Goal: Communication & Community: Answer question/provide support

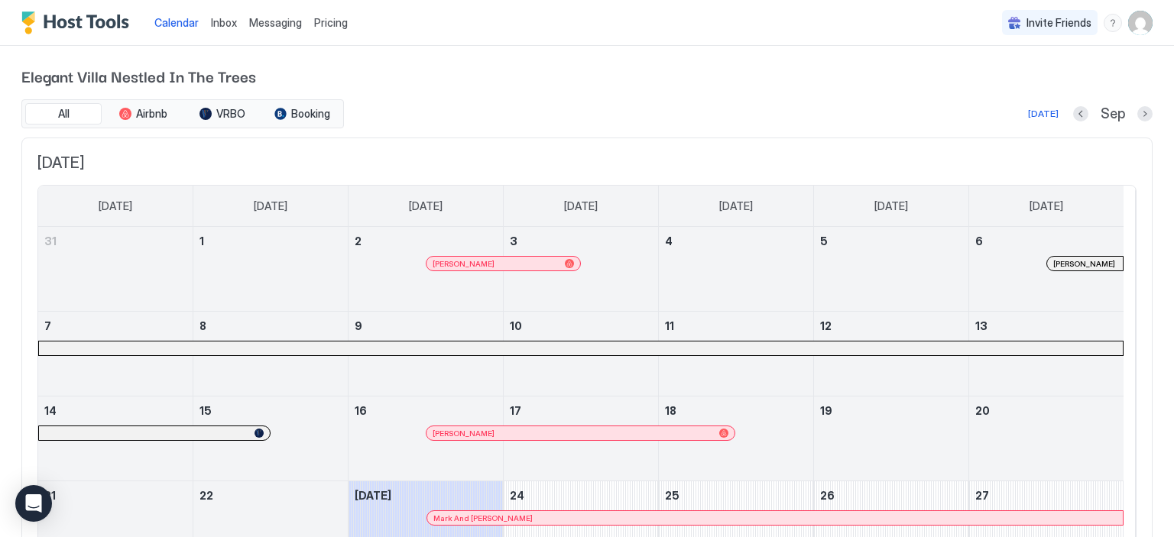
click at [443, 519] on div at bounding box center [444, 518] width 12 height 12
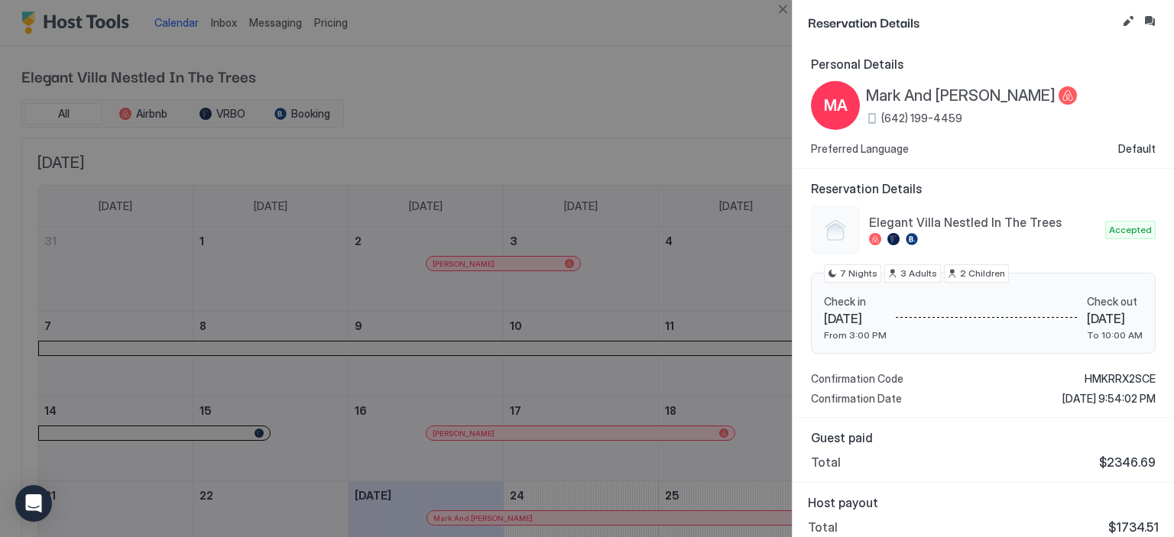
scroll to position [8, 0]
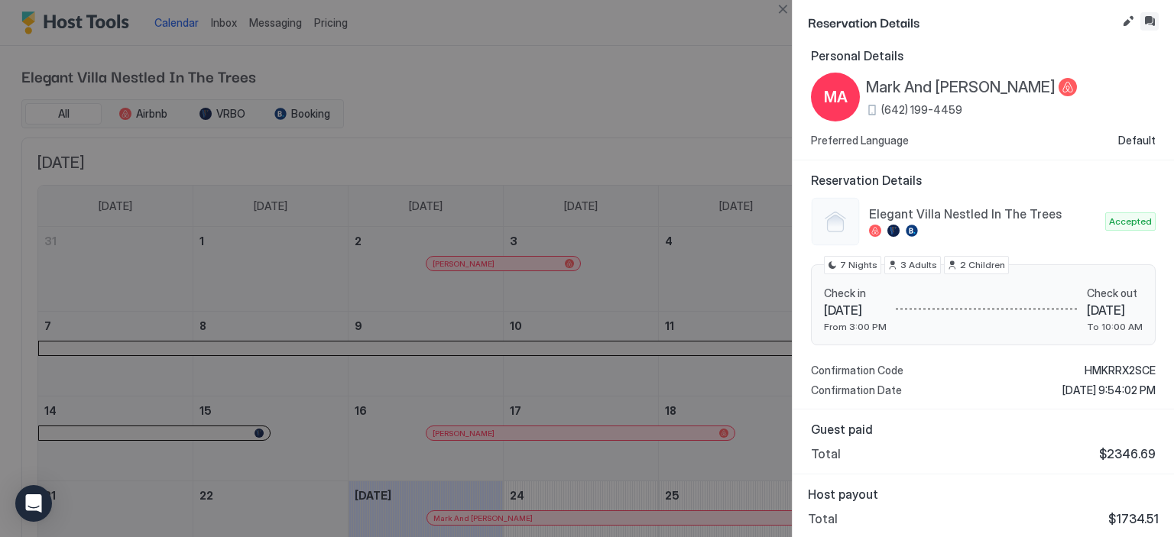
click at [1152, 15] on button "Inbox" at bounding box center [1149, 21] width 18 height 18
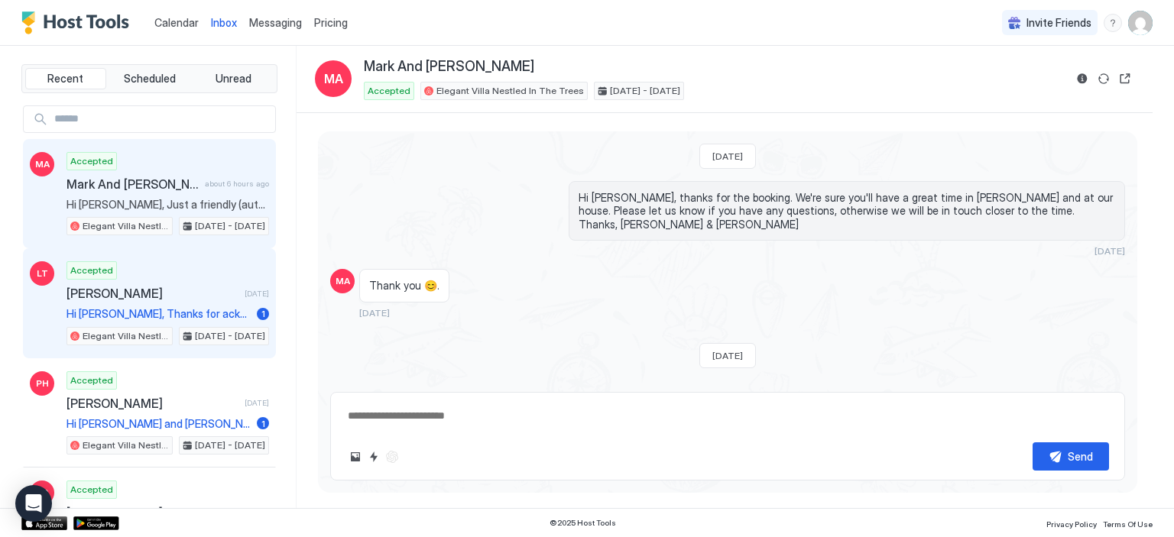
click at [153, 300] on div "Accepted [PERSON_NAME] [DATE] Hi [PERSON_NAME], Thanks for acknowledging our bo…" at bounding box center [167, 303] width 203 height 84
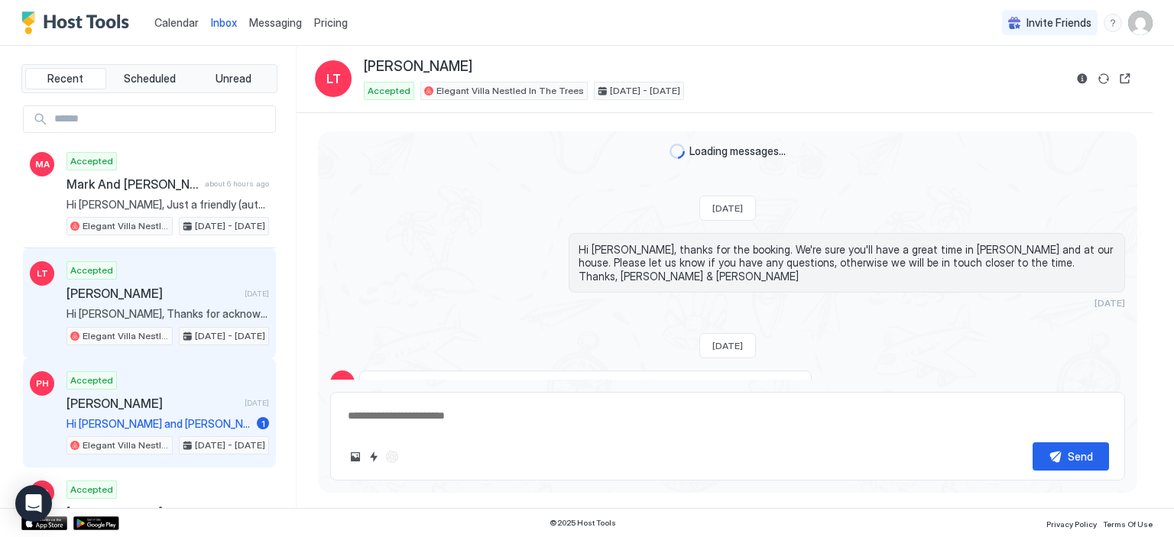
scroll to position [110, 0]
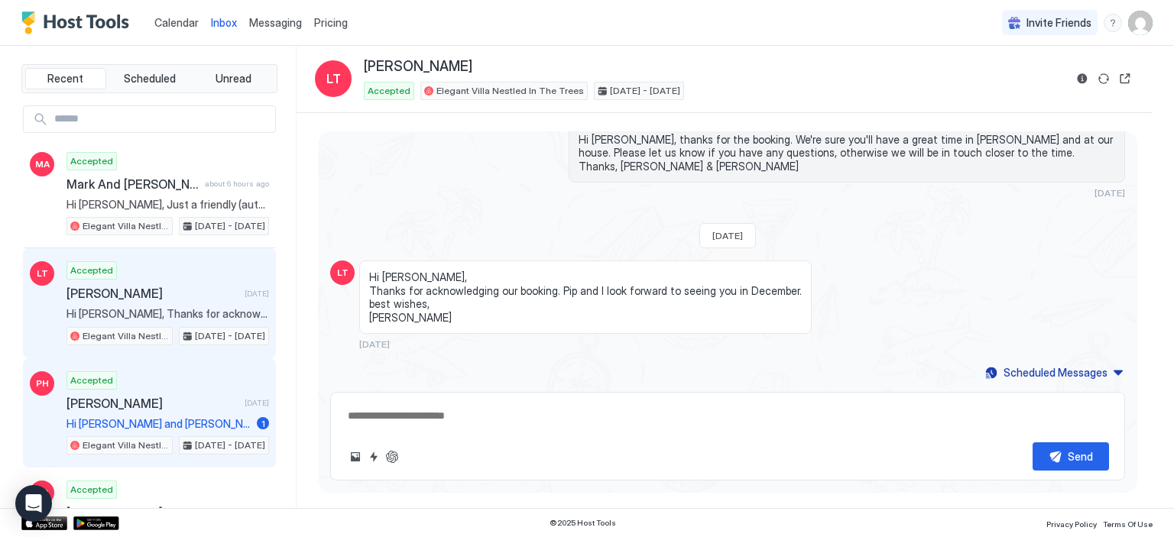
click at [148, 410] on div "Accepted [PERSON_NAME] [DATE] Hi [PERSON_NAME] and [PERSON_NAME] the house was …" at bounding box center [167, 413] width 203 height 84
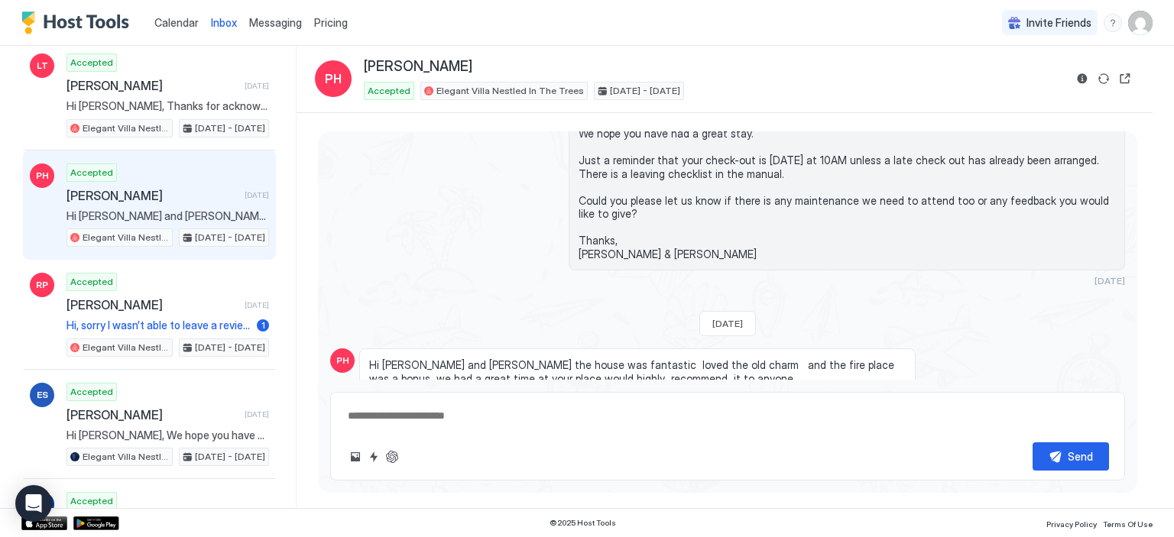
scroll to position [208, 0]
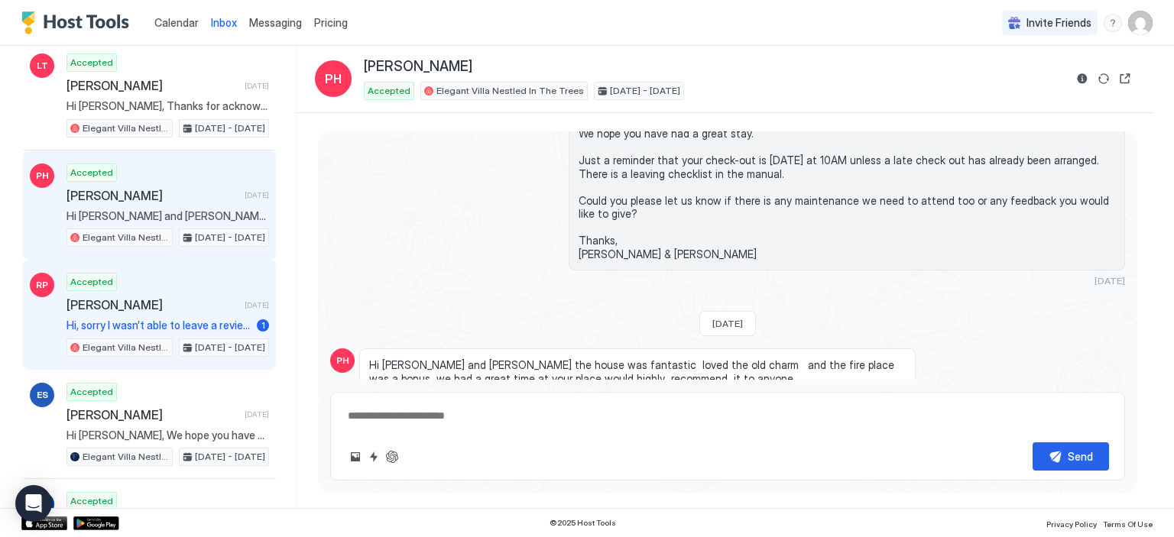
click at [160, 326] on span "Hi, sorry I wasn’t able to leave a review within the time period as we’ve been …" at bounding box center [158, 326] width 184 height 14
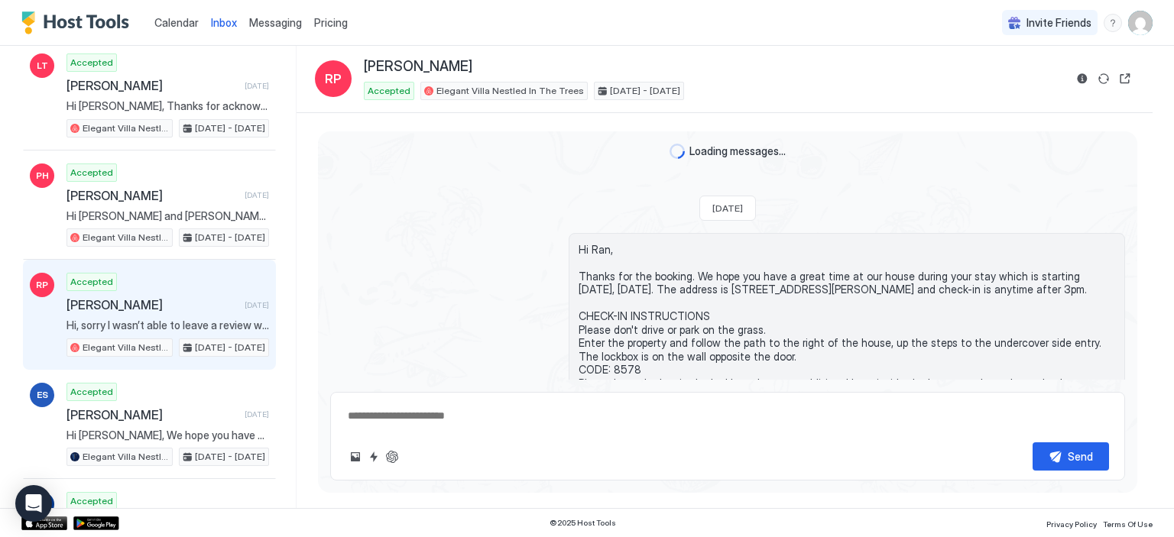
scroll to position [504, 0]
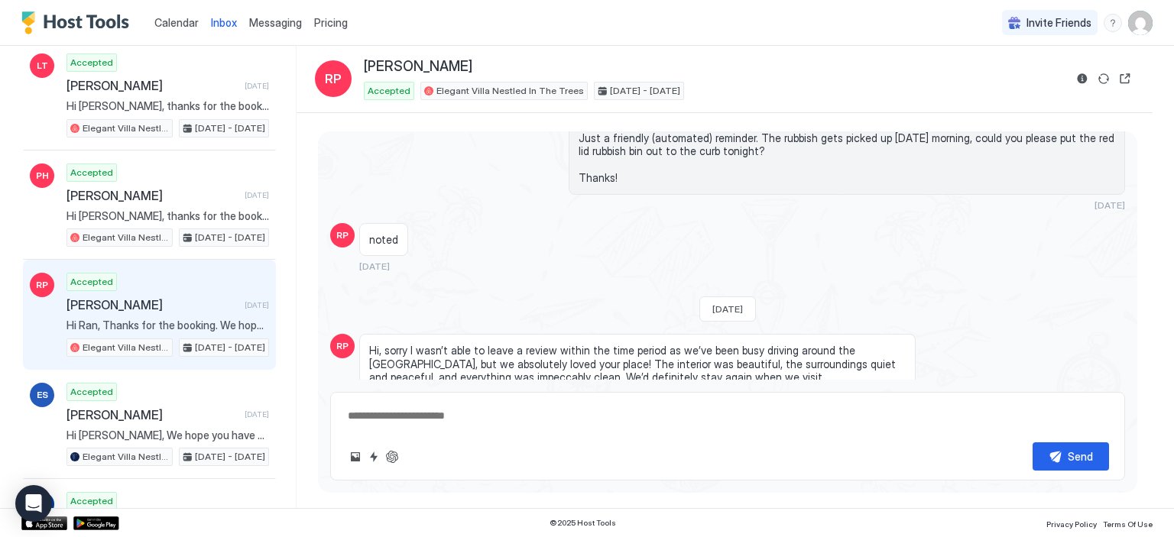
type textarea "*"
